Goal: Transaction & Acquisition: Book appointment/travel/reservation

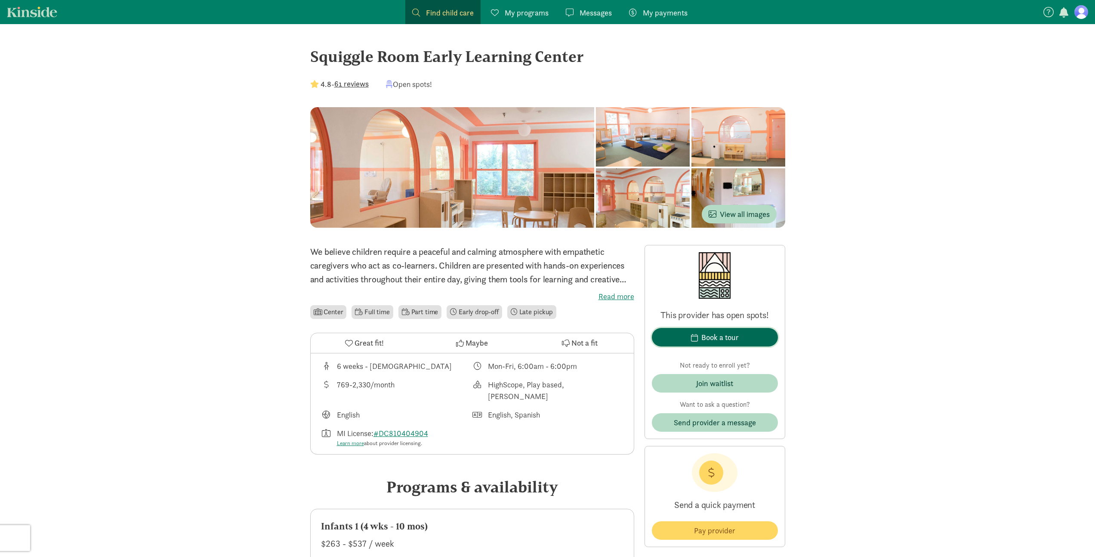
click at [760, 341] on span "Book a tour" at bounding box center [715, 337] width 112 height 12
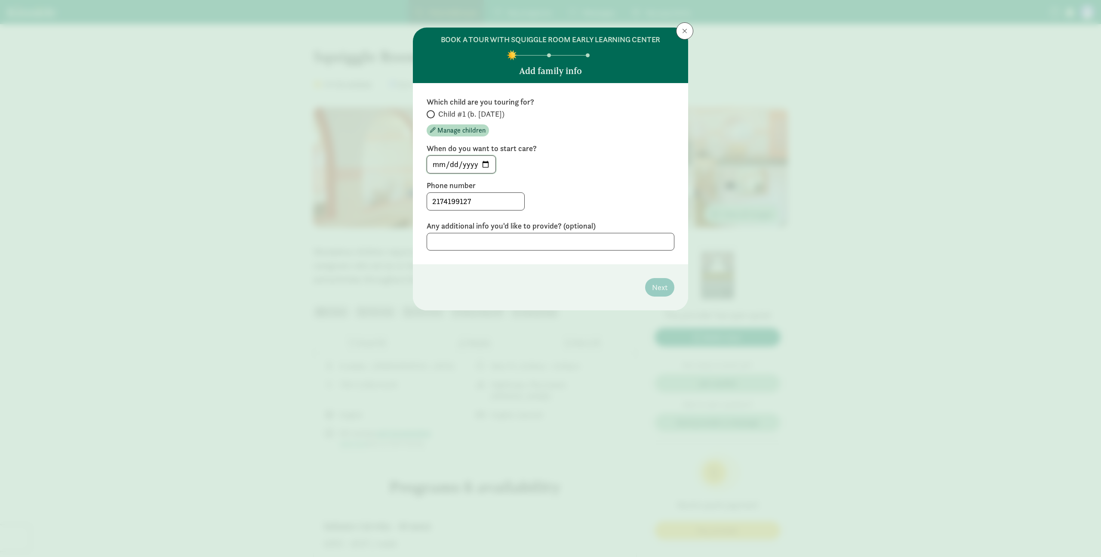
click at [473, 163] on input "[DATE]" at bounding box center [461, 164] width 68 height 17
click at [486, 163] on input "[DATE]" at bounding box center [461, 164] width 68 height 17
click at [443, 166] on input "[DATE]" at bounding box center [461, 164] width 68 height 17
type input "[DATE]"
click at [579, 251] on div "Which child are you touring for? Child #1 (b. [DATE]) Manage children When do y…" at bounding box center [550, 173] width 275 height 181
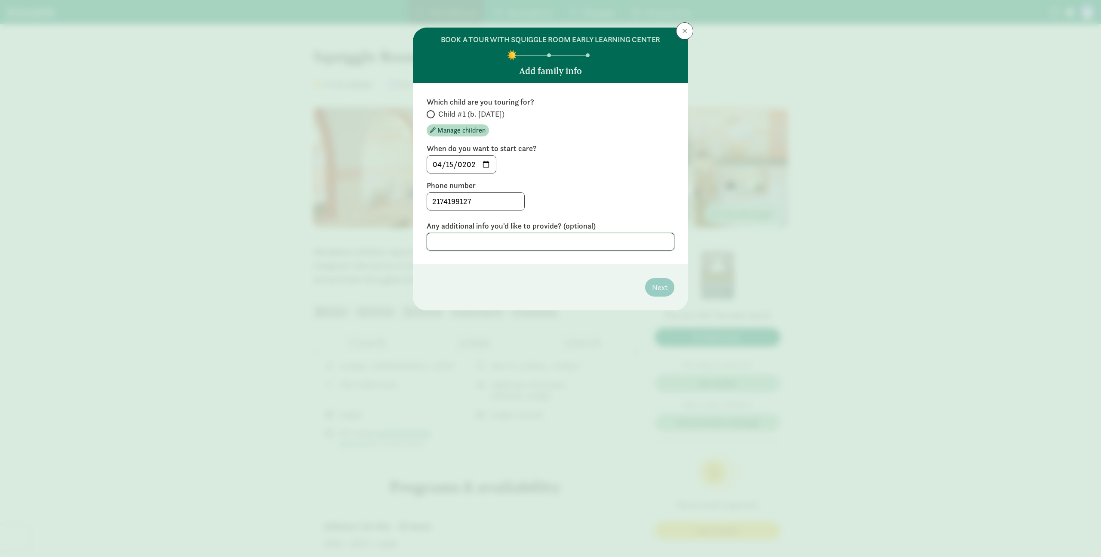
click at [580, 246] on textarea at bounding box center [551, 242] width 248 height 18
click at [567, 273] on footer "Next" at bounding box center [550, 287] width 275 height 46
click at [432, 114] on input "Child #1 (b. [DATE])" at bounding box center [430, 114] width 6 height 6
radio input "true"
click at [664, 282] on span "Next" at bounding box center [659, 287] width 15 height 12
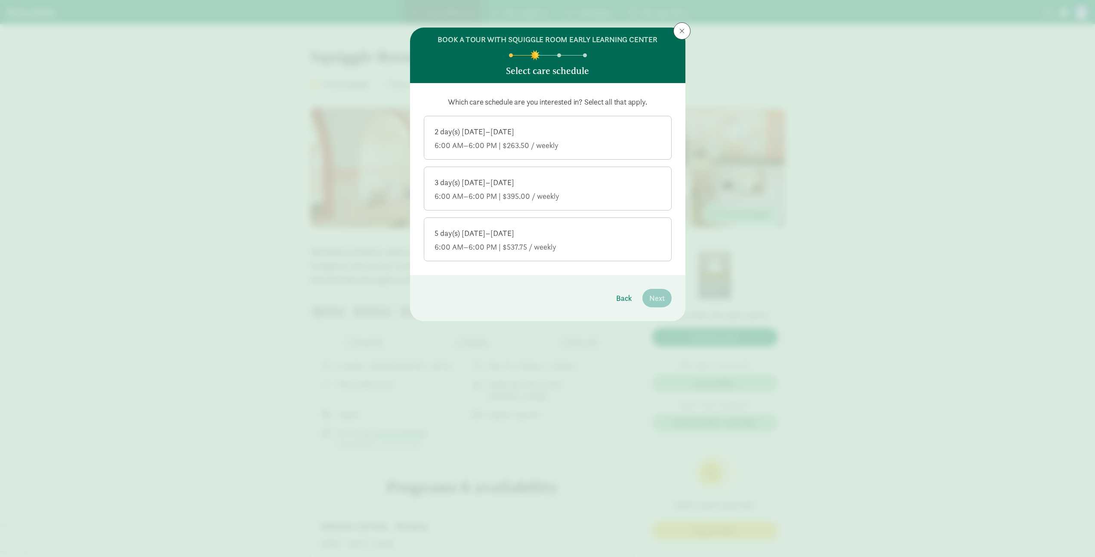
click at [563, 194] on div "6:00 AM–6:00 PM | $395.00 / weekly" at bounding box center [548, 196] width 226 height 10
click at [0, 0] on input "3 day(s) [DATE]–[DATE] 6:00 AM–6:00 PM | $395.00 / weekly" at bounding box center [0, 0] width 0 height 0
click at [558, 240] on div "5 day(s) [DATE]–[DATE] 6:00 AM–6:00 PM | $537.75 / weekly" at bounding box center [548, 240] width 226 height 24
click at [0, 0] on input "5 day(s) [DATE]–[DATE] 6:00 AM–6:00 PM | $537.75 / weekly" at bounding box center [0, 0] width 0 height 0
click at [666, 299] on button "Next" at bounding box center [656, 298] width 29 height 19
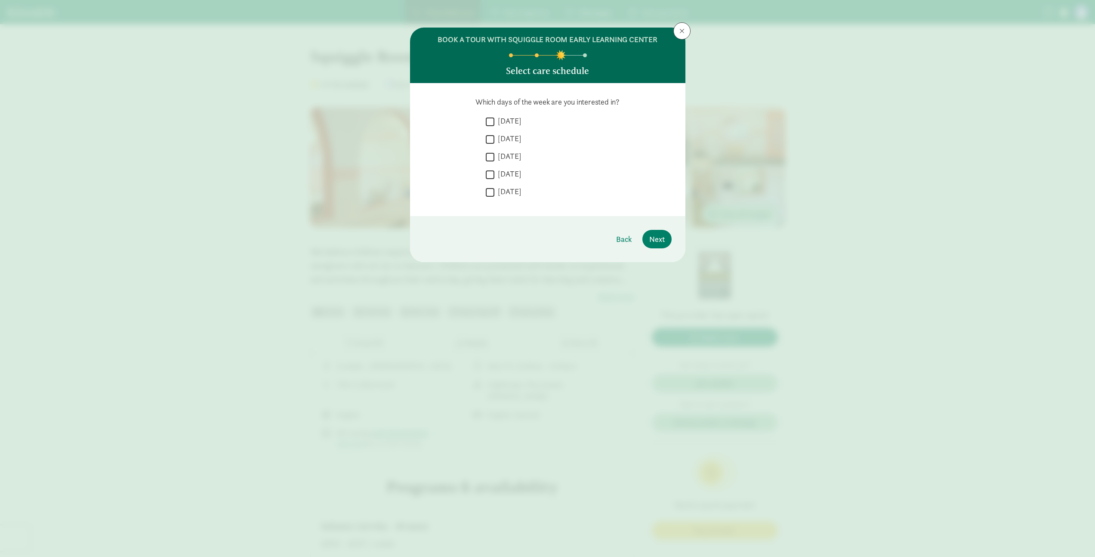
click at [494, 123] on label "[DATE]" at bounding box center [507, 121] width 27 height 10
click at [494, 123] on input "[DATE]" at bounding box center [490, 122] width 9 height 12
checkbox input "true"
click at [491, 138] on input "[DATE]" at bounding box center [490, 139] width 9 height 12
checkbox input "true"
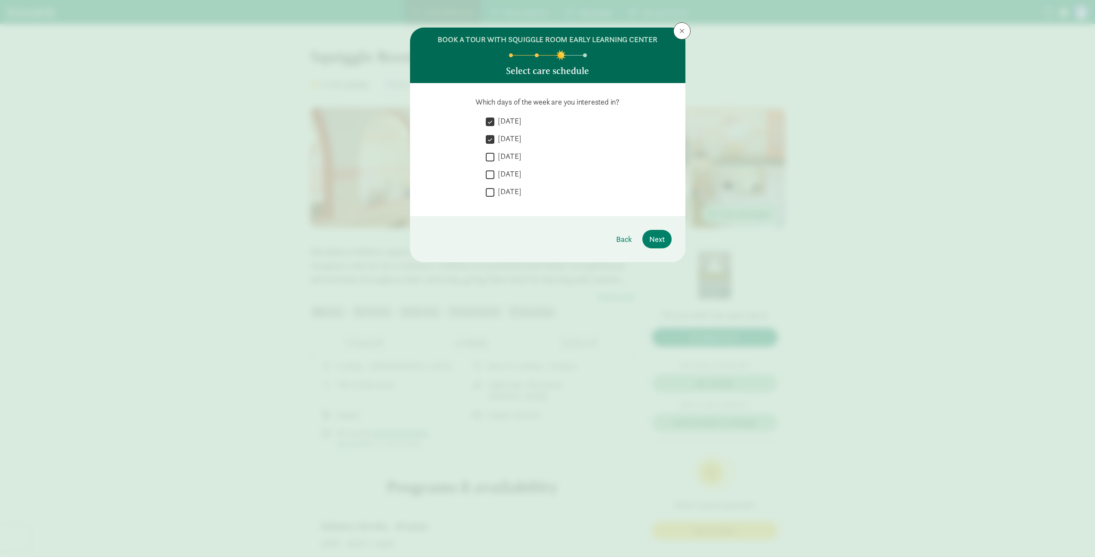
click at [489, 154] on input "[DATE]" at bounding box center [490, 157] width 9 height 12
checkbox input "true"
click at [660, 241] on span "Next" at bounding box center [656, 239] width 15 height 12
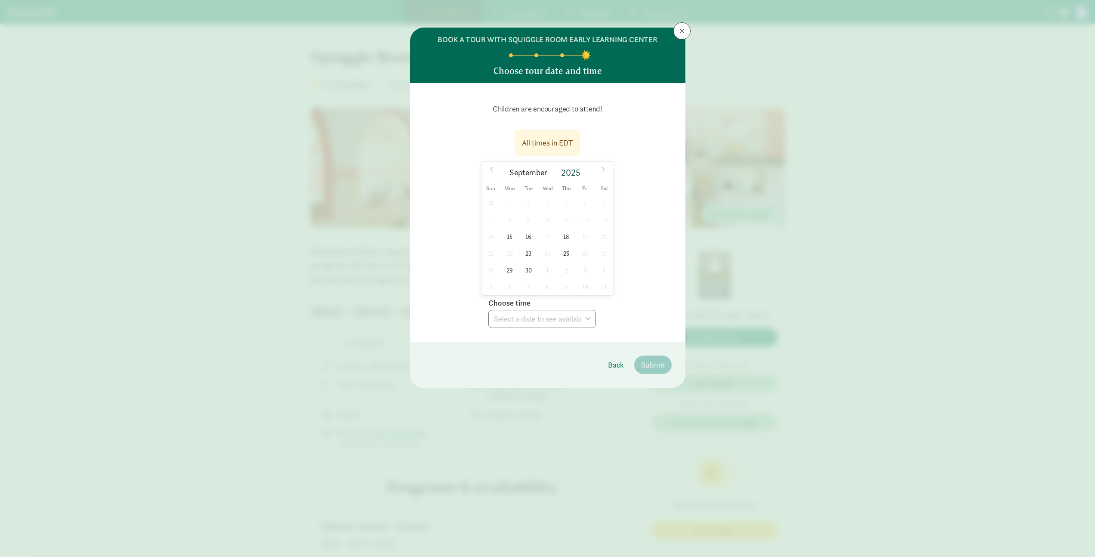
click at [558, 136] on div "All times in EDT" at bounding box center [548, 143] width 66 height 26
click at [512, 235] on span "15" at bounding box center [509, 236] width 17 height 17
click at [573, 323] on select "Choose time 05:00 PM 05:30 PM" at bounding box center [542, 319] width 108 height 18
select select "[DATE]T17:30:00.000-04:00"
click at [488, 310] on select "Choose time 05:00 PM 05:30 PM" at bounding box center [542, 319] width 108 height 18
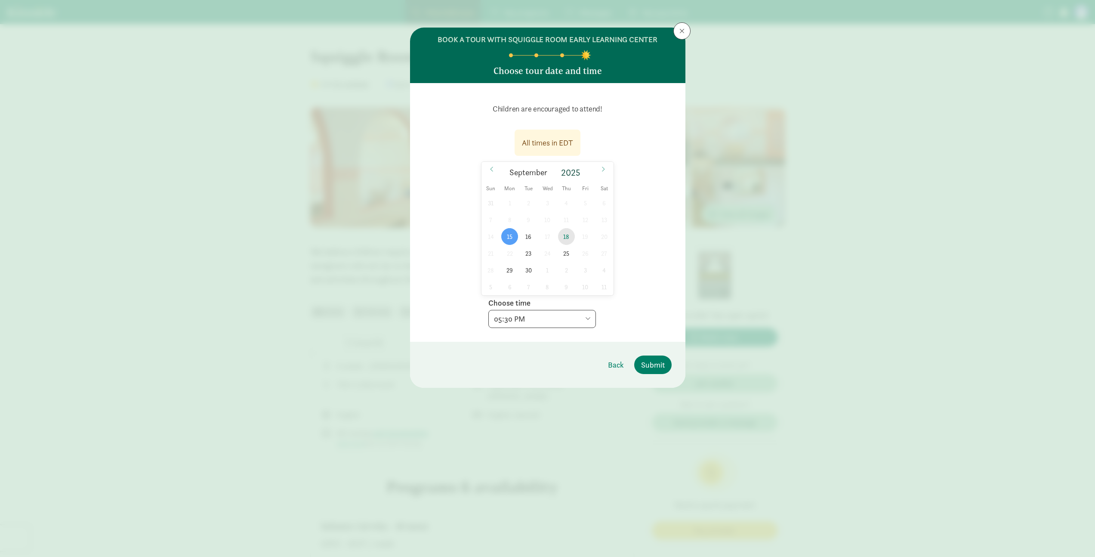
click at [563, 234] on span "18" at bounding box center [566, 236] width 17 height 17
click at [574, 324] on select "Choose time 05:30 PM" at bounding box center [542, 319] width 108 height 18
click at [528, 237] on span "16" at bounding box center [528, 236] width 17 height 17
click at [534, 314] on select "Choose time 05:00 PM 05:30 PM" at bounding box center [542, 319] width 108 height 18
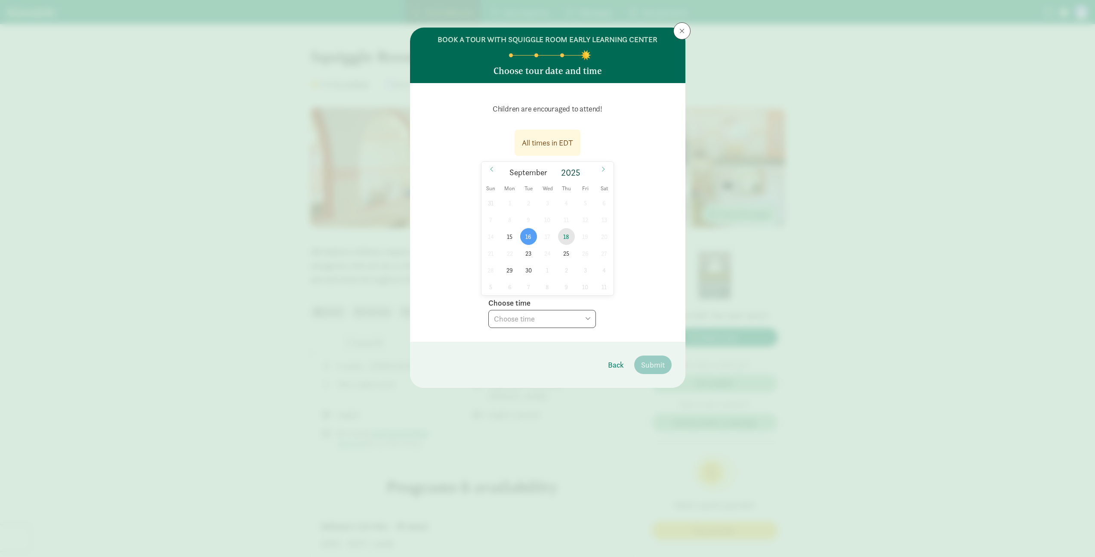
click at [570, 239] on span "18" at bounding box center [566, 236] width 17 height 17
click at [549, 321] on select "Choose time 05:30 PM" at bounding box center [542, 319] width 108 height 18
select select "[DATE]T17:30:00.000-04:00"
click at [488, 310] on select "Choose time 05:30 PM" at bounding box center [542, 319] width 108 height 18
click at [657, 362] on span "Submit" at bounding box center [653, 365] width 24 height 12
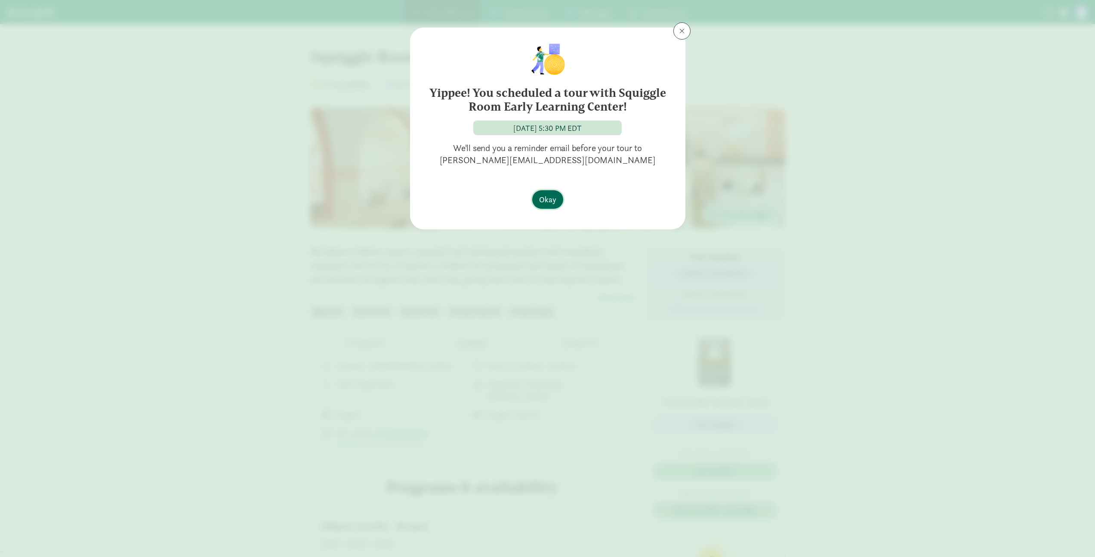
click at [545, 194] on span "Okay" at bounding box center [547, 200] width 17 height 12
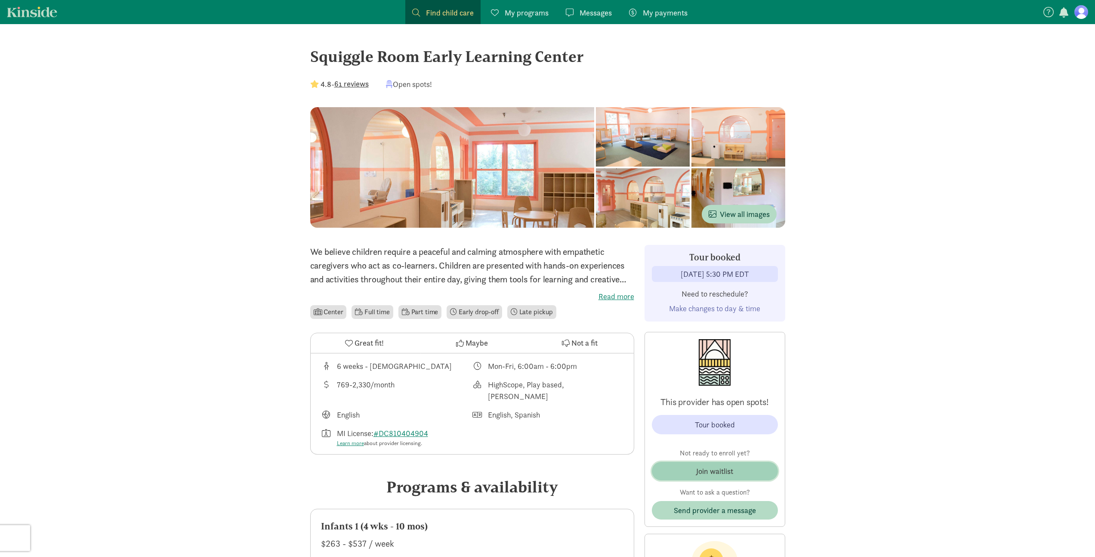
click at [762, 470] on span "Join waitlist" at bounding box center [715, 471] width 112 height 12
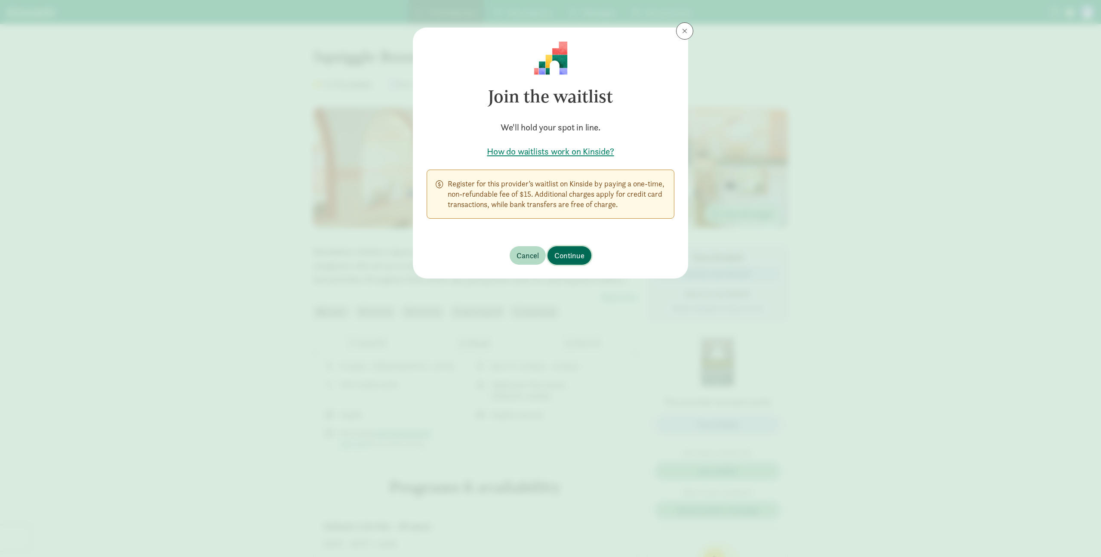
click at [580, 255] on span "Continue" at bounding box center [570, 256] width 30 height 12
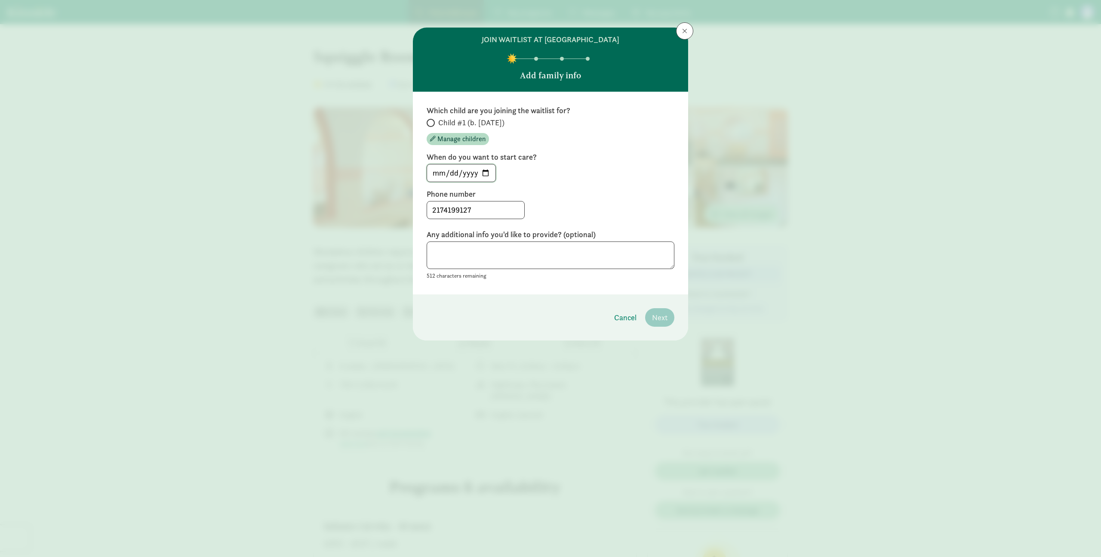
click at [434, 172] on input "[DATE]" at bounding box center [461, 172] width 68 height 17
click at [431, 120] on input "Child #1 (b. [DATE])" at bounding box center [430, 123] width 6 height 6
radio input "true"
click at [437, 173] on input "[DATE]" at bounding box center [461, 172] width 68 height 17
type input "[DATE]"
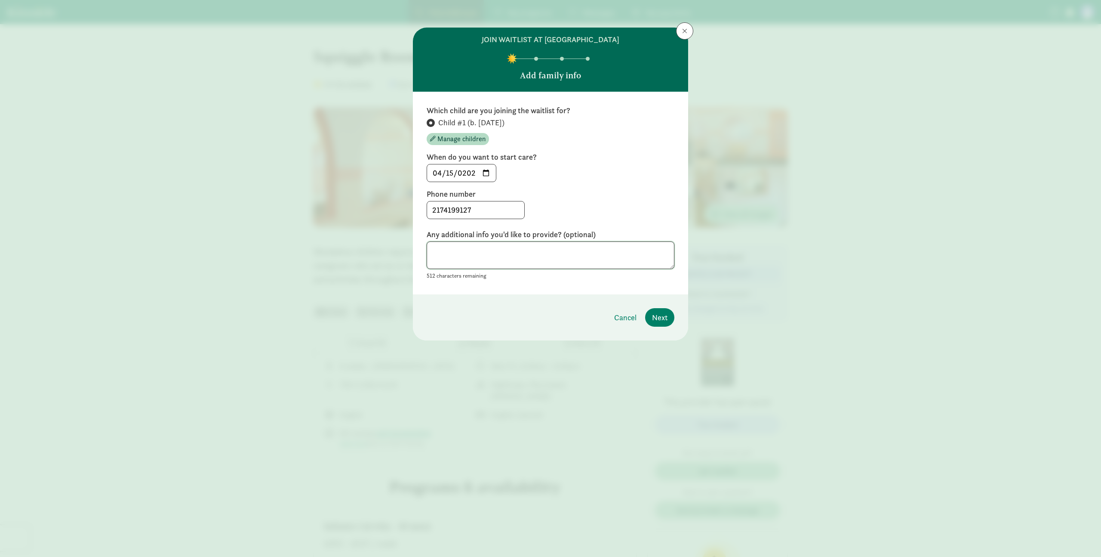
click at [495, 254] on textarea at bounding box center [551, 255] width 248 height 28
click at [668, 320] on button "Next" at bounding box center [659, 317] width 29 height 19
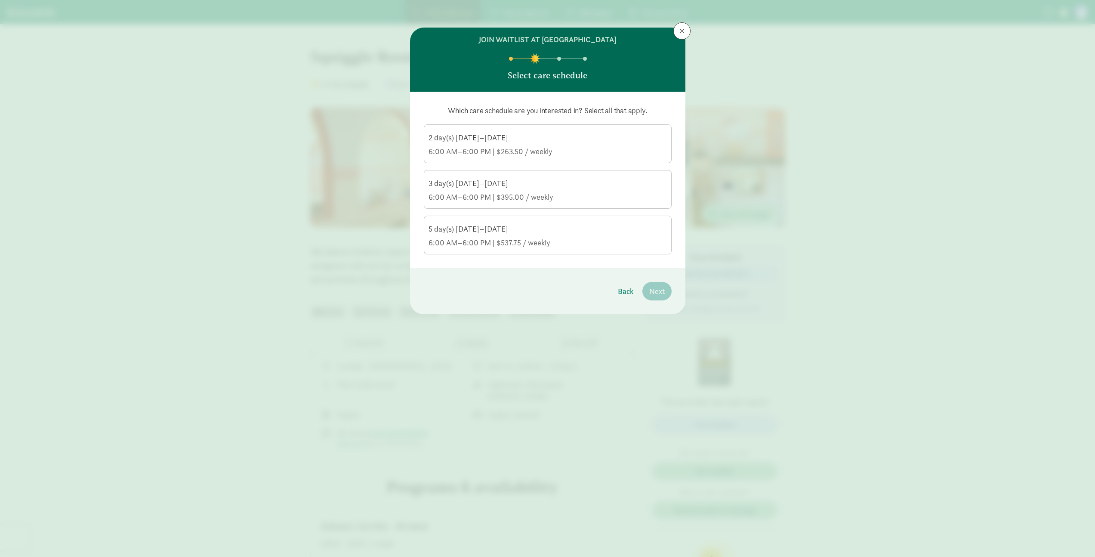
click at [555, 192] on div "6:00 AM–6:00 PM | $395.00 / weekly" at bounding box center [548, 197] width 238 height 10
click at [0, 0] on input "3 day(s) [DATE]–[DATE] 6:00 AM–6:00 PM | $395.00 / weekly" at bounding box center [0, 0] width 0 height 0
click at [561, 238] on div "6:00 AM–6:00 PM | $537.75 / weekly" at bounding box center [548, 243] width 238 height 10
click at [0, 0] on input "5 day(s) [DATE]–[DATE] 6:00 AM–6:00 PM | $537.75 / weekly" at bounding box center [0, 0] width 0 height 0
click at [657, 293] on span "Next" at bounding box center [656, 291] width 15 height 12
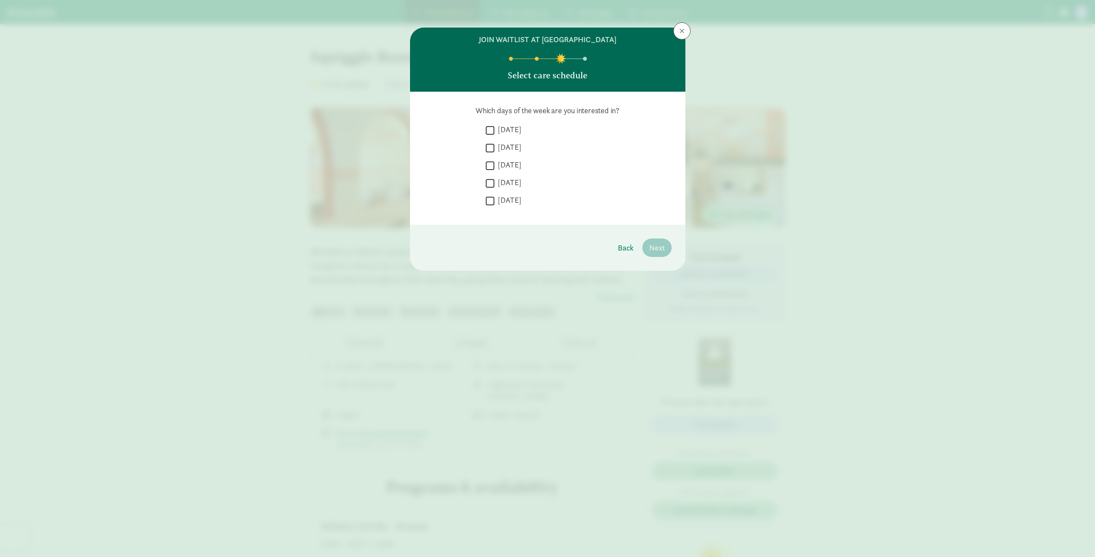
click at [491, 127] on input "[DATE]" at bounding box center [490, 130] width 9 height 12
checkbox input "true"
click at [489, 146] on input "[DATE]" at bounding box center [490, 148] width 9 height 12
checkbox input "true"
click at [491, 161] on input "[DATE]" at bounding box center [490, 166] width 9 height 12
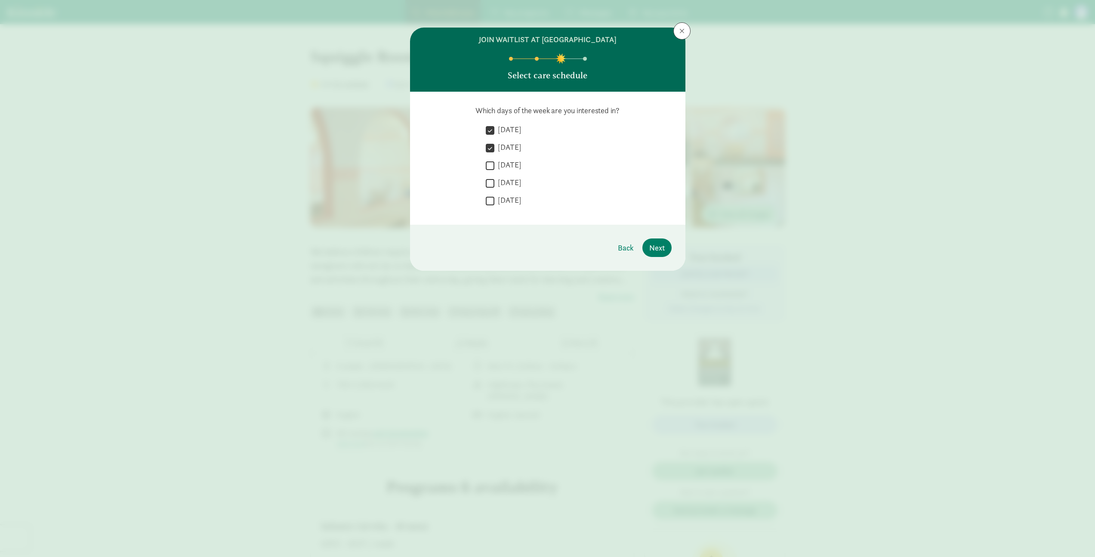
checkbox input "true"
click at [657, 250] on span "Next" at bounding box center [656, 248] width 15 height 12
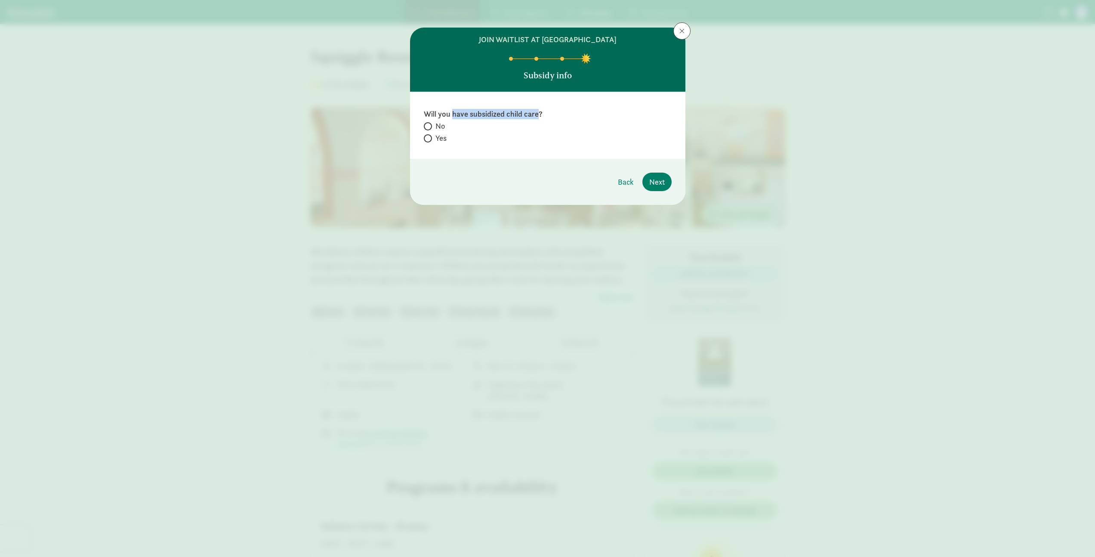
drag, startPoint x: 460, startPoint y: 113, endPoint x: 538, endPoint y: 114, distance: 78.7
click at [538, 114] on label "Will you have subsidized child care?" at bounding box center [548, 114] width 248 height 10
click at [518, 121] on label "No" at bounding box center [548, 126] width 248 height 10
click at [429, 123] on input "No" at bounding box center [427, 126] width 6 height 6
radio input "true"
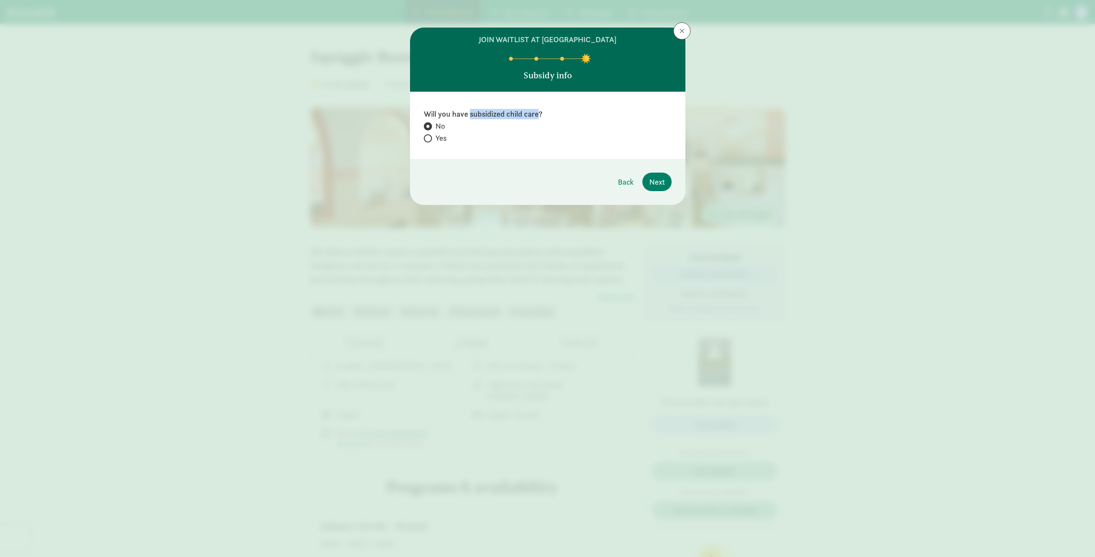
drag, startPoint x: 470, startPoint y: 115, endPoint x: 537, endPoint y: 116, distance: 67.6
click at [537, 116] on label "Will you have subsidized child care?" at bounding box center [548, 114] width 248 height 10
copy label "subsidized child care"
click at [670, 186] on button "Next" at bounding box center [656, 182] width 29 height 19
click at [667, 159] on div "Will you have subsidized child care? No Yes" at bounding box center [547, 125] width 275 height 67
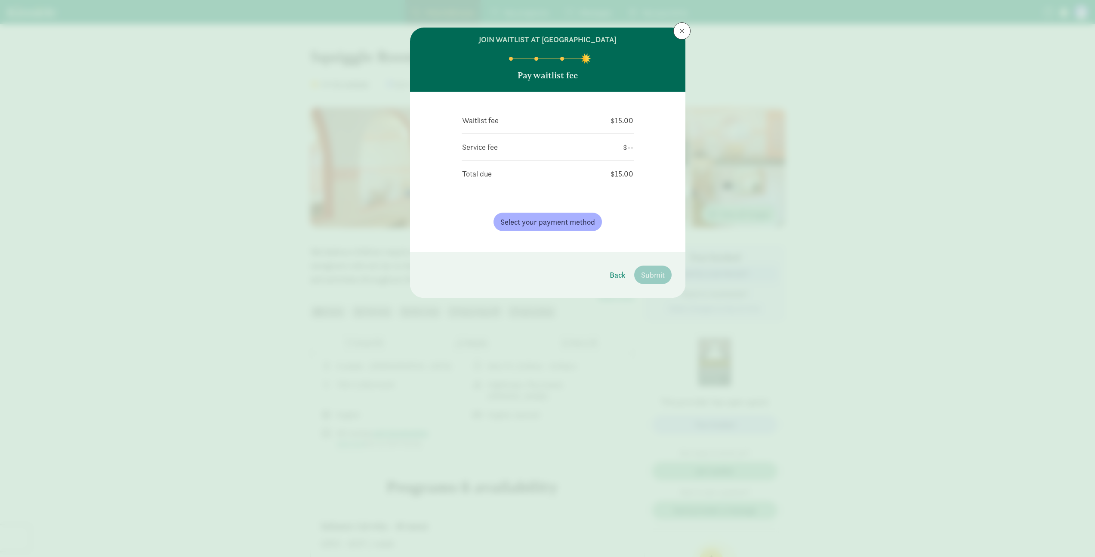
click at [664, 182] on div "Waitlist fee $15.00 Service fee $-- Total due $15.00 Select your payment method…" at bounding box center [547, 172] width 275 height 160
click at [580, 223] on span "Select your payment method" at bounding box center [547, 222] width 95 height 12
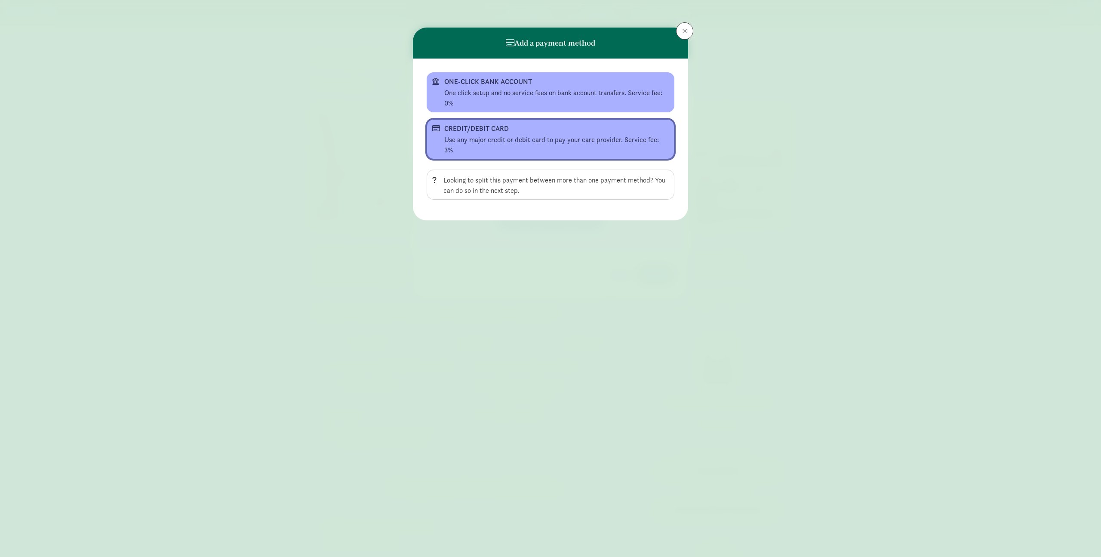
click at [475, 135] on div "Use any major credit or debit card to pay your care provider. Service fee: 3%" at bounding box center [556, 145] width 225 height 21
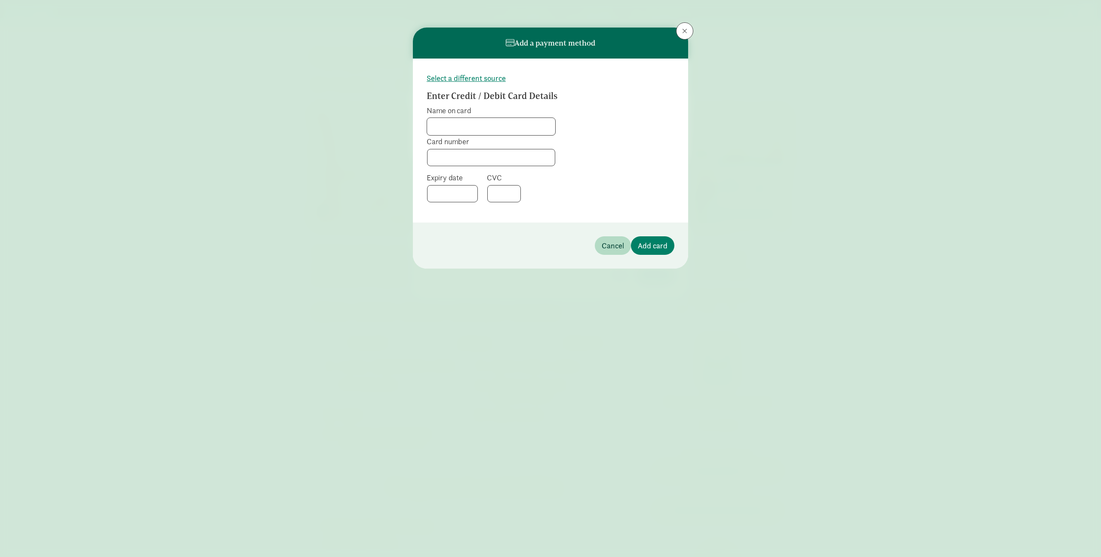
click at [486, 122] on input "Name on card" at bounding box center [491, 126] width 128 height 17
type input "[PERSON_NAME]"
click at [651, 239] on button "Add card" at bounding box center [652, 245] width 43 height 19
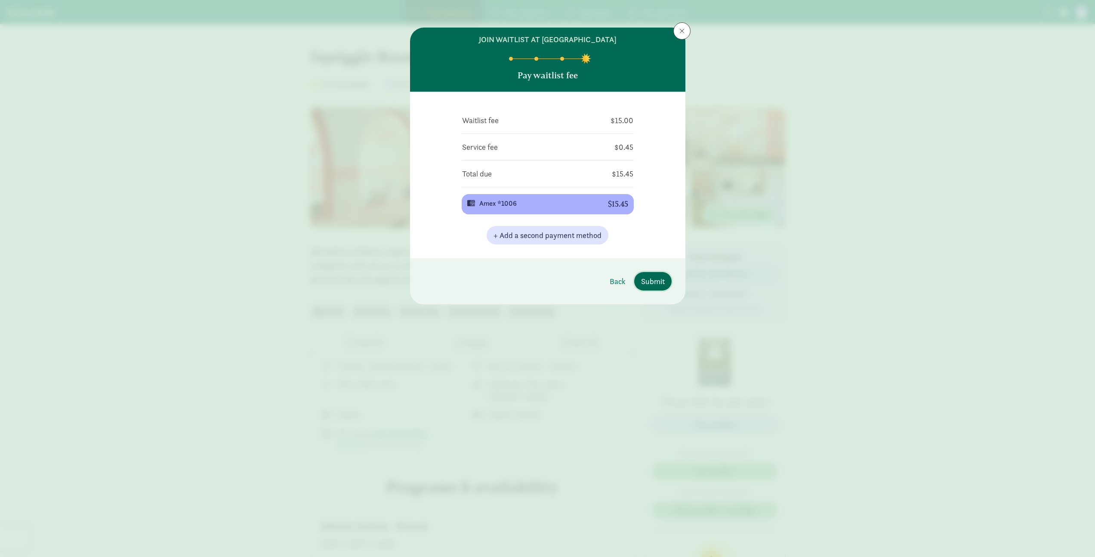
click at [658, 285] on span "Submit" at bounding box center [653, 281] width 24 height 12
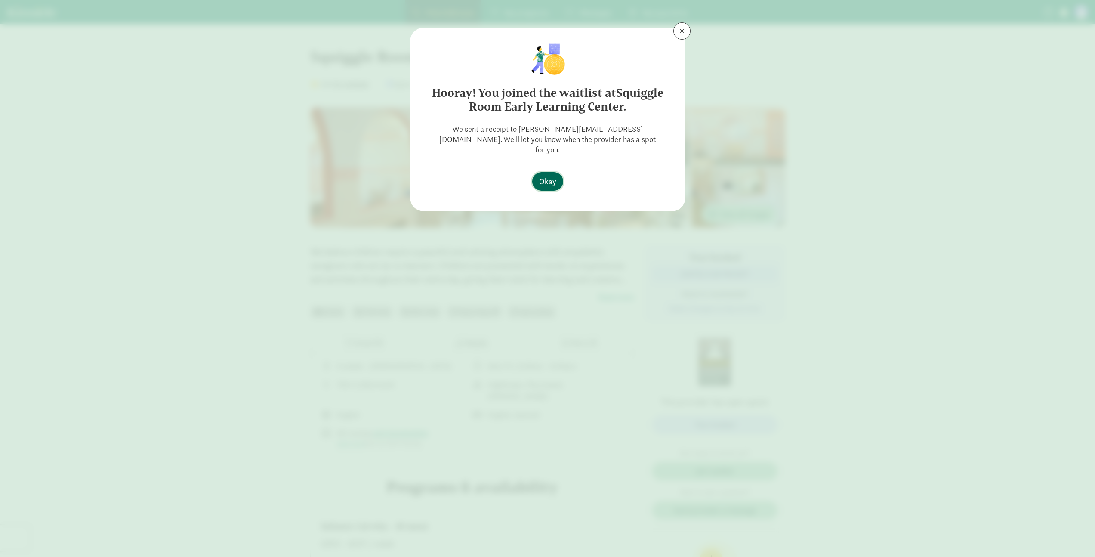
click at [548, 176] on span "Okay" at bounding box center [547, 182] width 17 height 12
